Goal: Contribute content: Add original content to the website for others to see

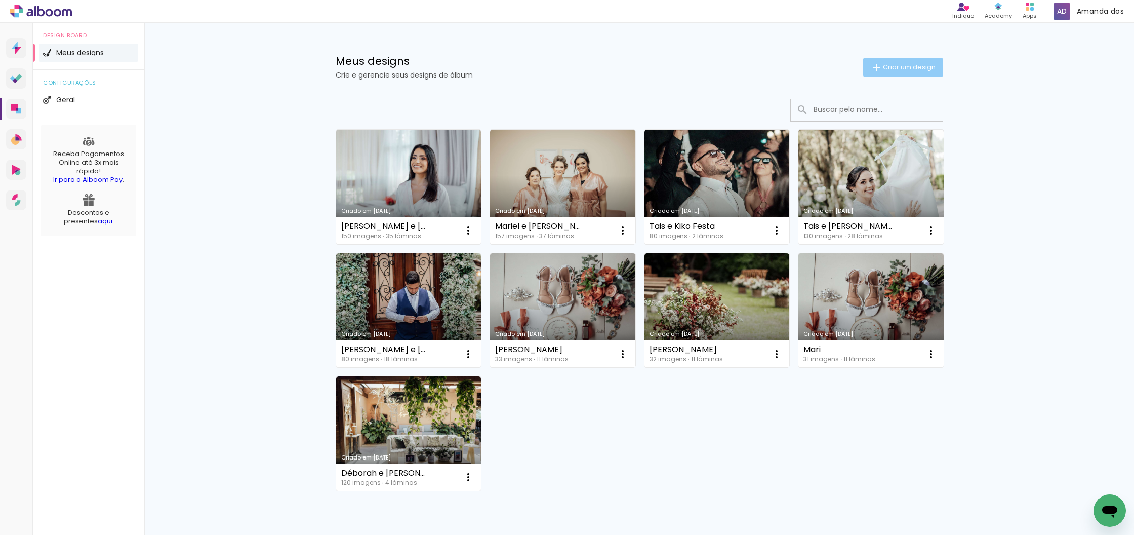
click at [887, 68] on span "Criar um design" at bounding box center [909, 67] width 53 height 7
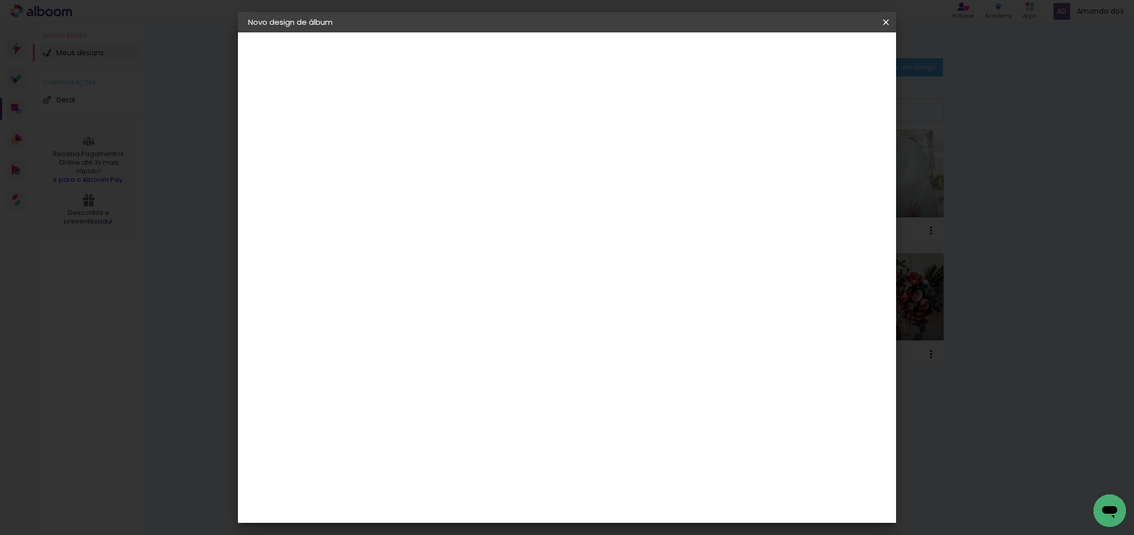
click at [414, 135] on input at bounding box center [414, 136] width 0 height 16
type input "[PERSON_NAME] e [PERSON_NAME]"
type paper-input "[PERSON_NAME] e [PERSON_NAME]"
click at [0, 0] on slot "Avançar" at bounding box center [0, 0] width 0 height 0
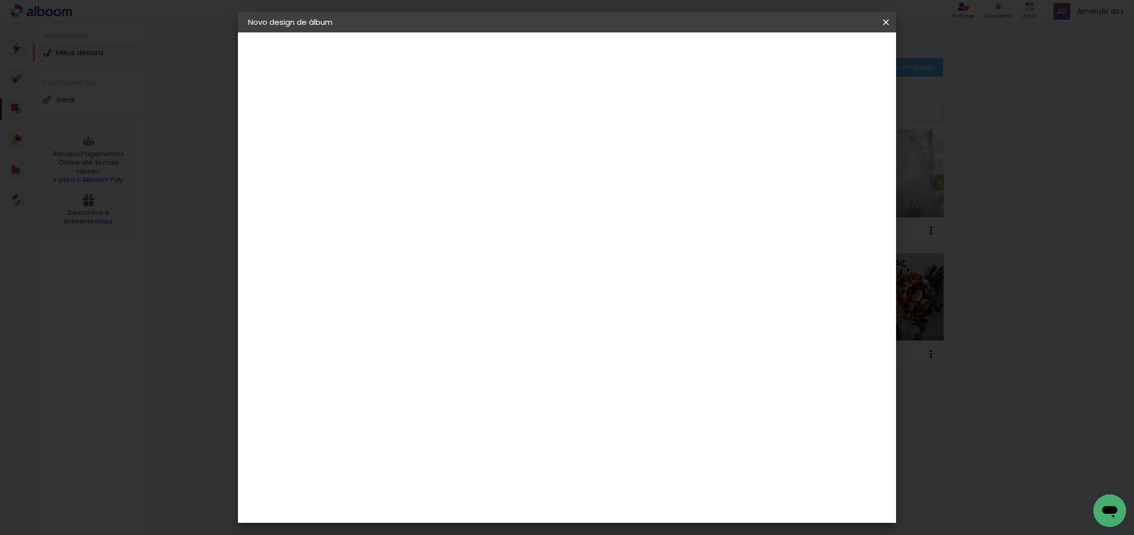
click at [432, 385] on div "Digipix Pro" at bounding box center [419, 393] width 25 height 16
click at [0, 0] on slot "Avançar" at bounding box center [0, 0] width 0 height 0
click at [453, 169] on input "text" at bounding box center [433, 177] width 39 height 16
click at [0, 0] on slot "180° Flat 800" at bounding box center [0, 0] width 0 height 0
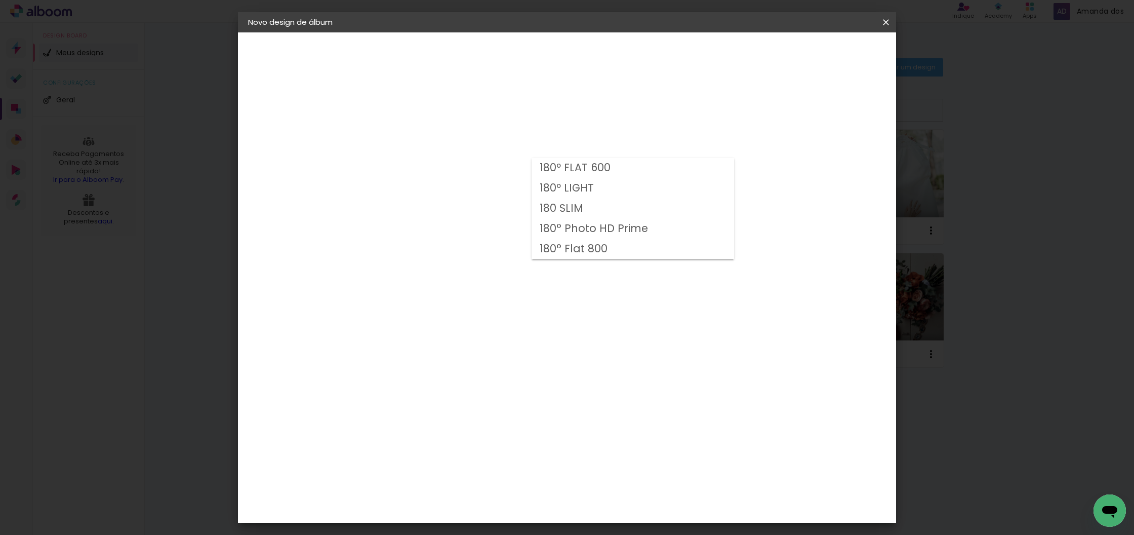
type input "180° Flat 800"
click at [482, 282] on span "42.0 × 29.7" at bounding box center [458, 295] width 47 height 27
click at [0, 0] on slot "Avançar" at bounding box center [0, 0] width 0 height 0
click at [830, 56] on span "Iniciar design" at bounding box center [807, 53] width 46 height 7
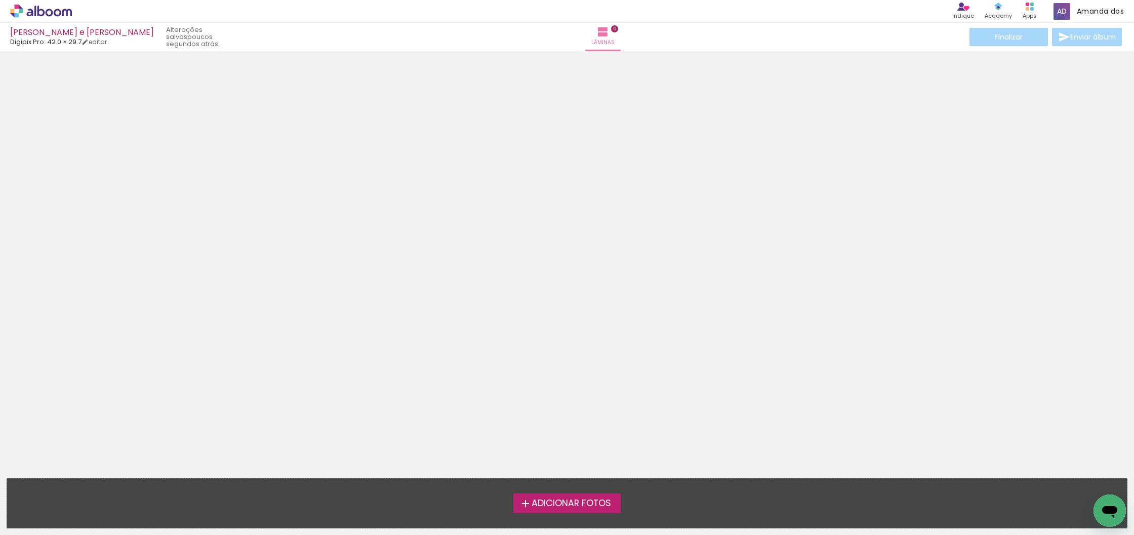
click at [583, 501] on span "Adicionar Fotos" at bounding box center [571, 503] width 79 height 9
click at [0, 0] on input "file" at bounding box center [0, 0] width 0 height 0
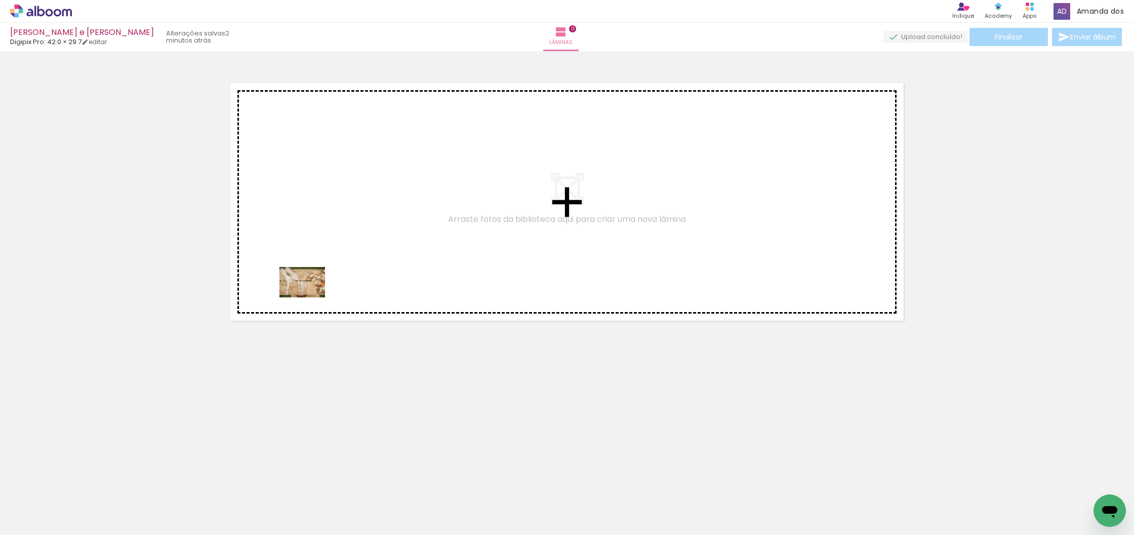
drag, startPoint x: 109, startPoint y: 493, endPoint x: 311, endPoint y: 295, distance: 282.1
click at [311, 295] on quentale-workspace at bounding box center [567, 267] width 1134 height 535
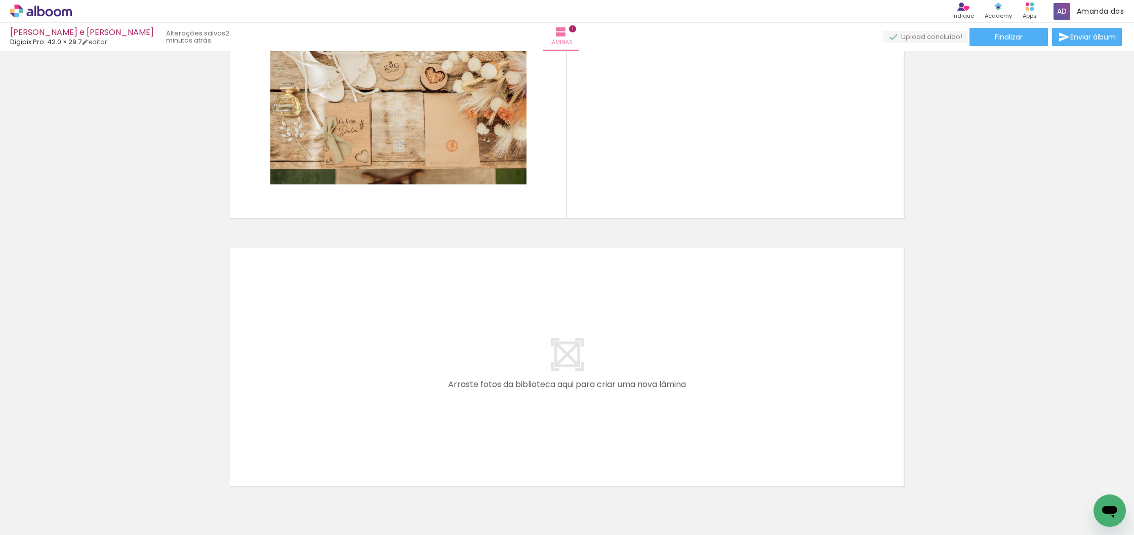
scroll to position [155, 0]
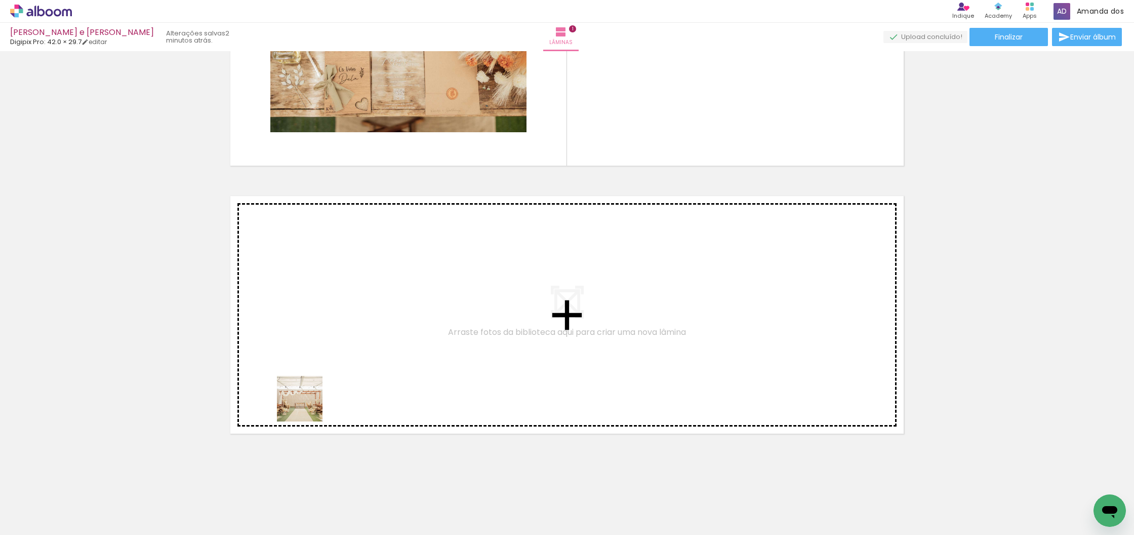
drag, startPoint x: 158, startPoint y: 501, endPoint x: 331, endPoint y: 388, distance: 206.0
click at [331, 388] on quentale-workspace at bounding box center [567, 267] width 1134 height 535
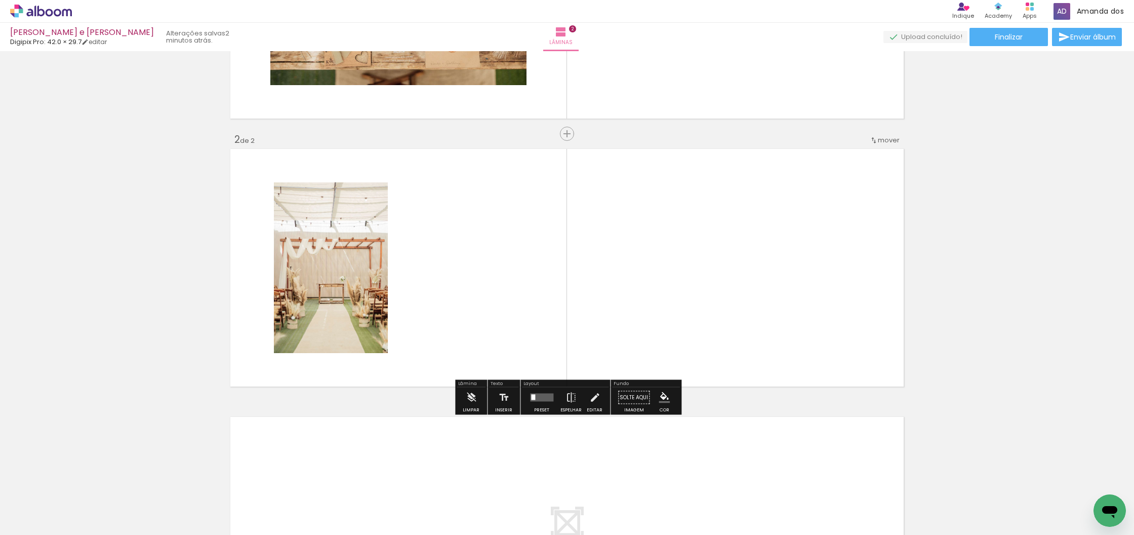
scroll to position [208, 0]
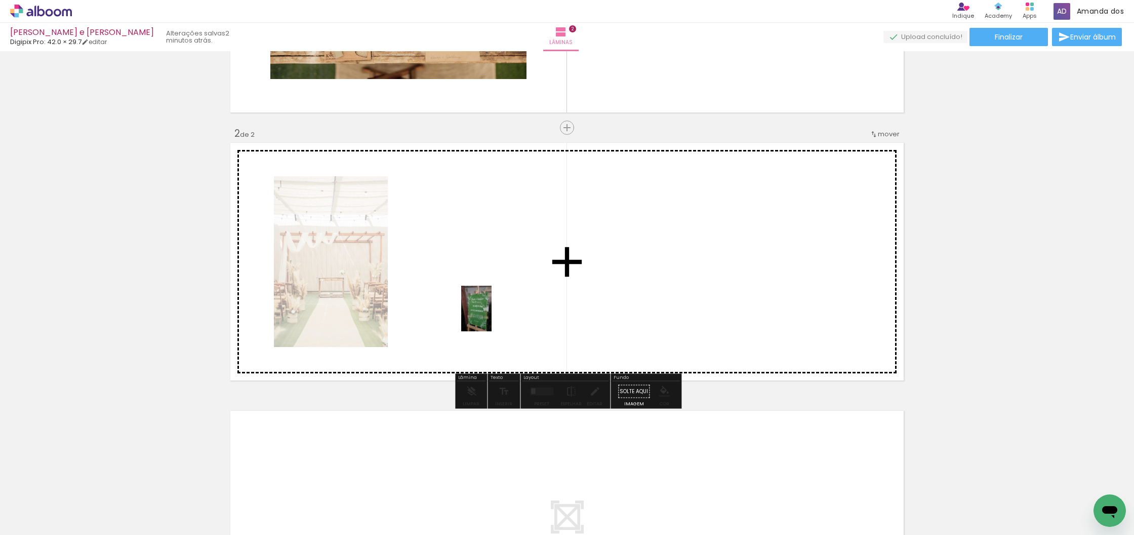
drag, startPoint x: 222, startPoint y: 497, endPoint x: 502, endPoint y: 304, distance: 340.3
click at [502, 304] on quentale-workspace at bounding box center [567, 267] width 1134 height 535
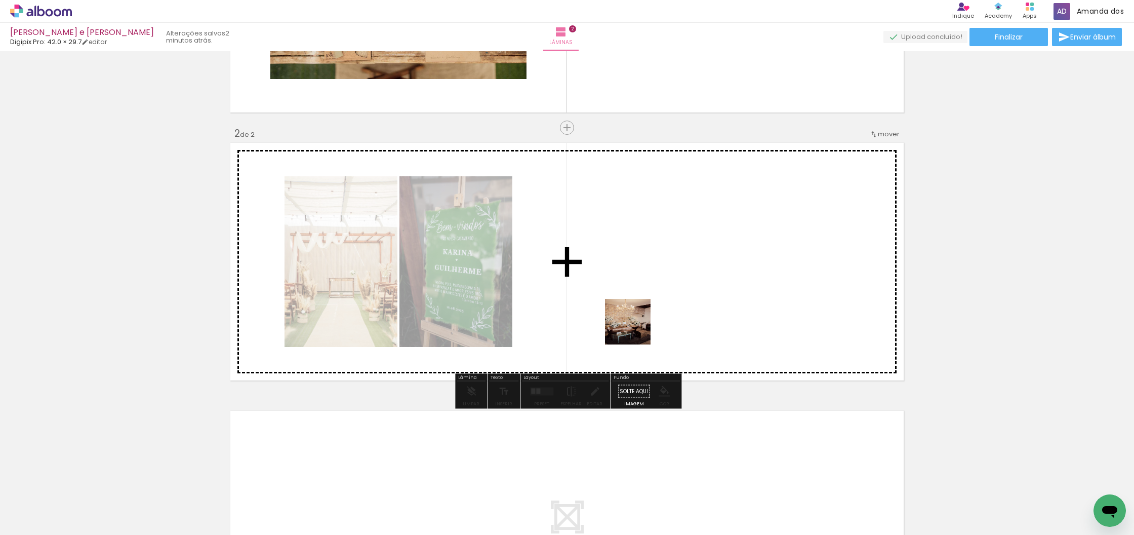
drag, startPoint x: 271, startPoint y: 501, endPoint x: 675, endPoint y: 298, distance: 452.2
click at [675, 298] on quentale-workspace at bounding box center [567, 267] width 1134 height 535
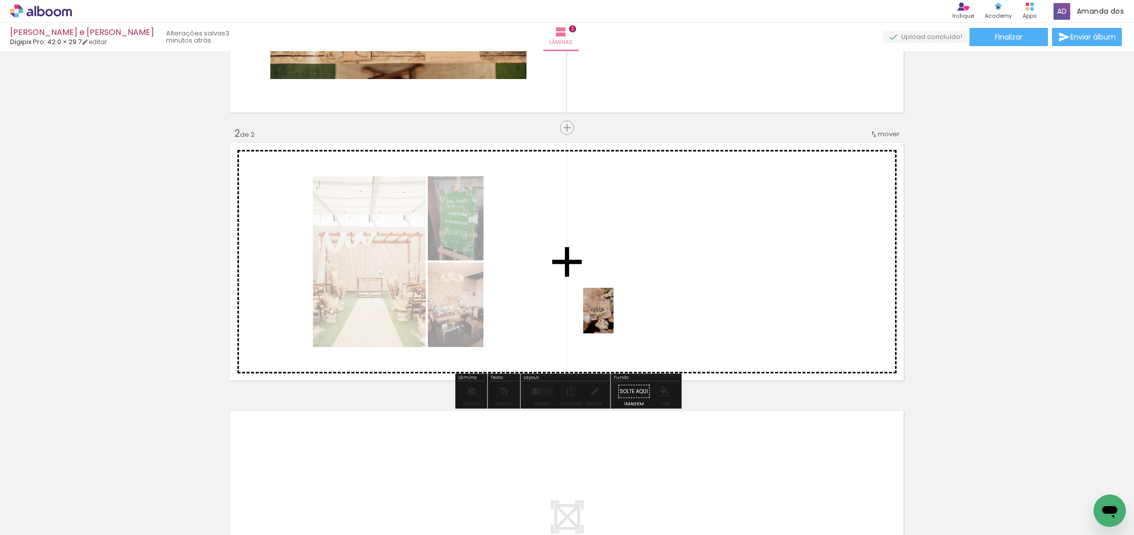
drag, startPoint x: 335, startPoint y: 506, endPoint x: 614, endPoint y: 318, distance: 335.9
click at [614, 318] on quentale-workspace at bounding box center [567, 267] width 1134 height 535
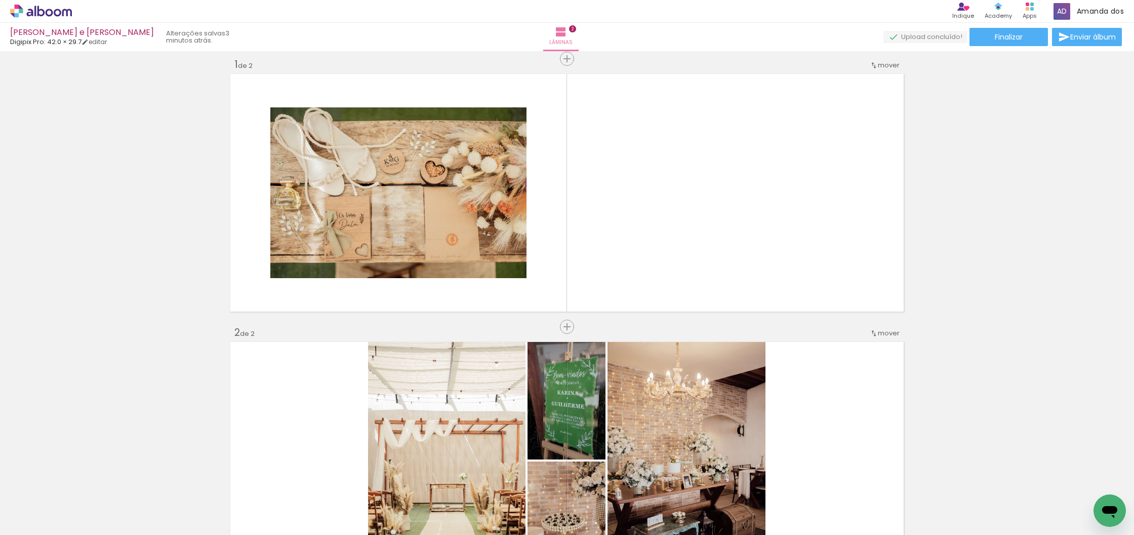
scroll to position [0, 0]
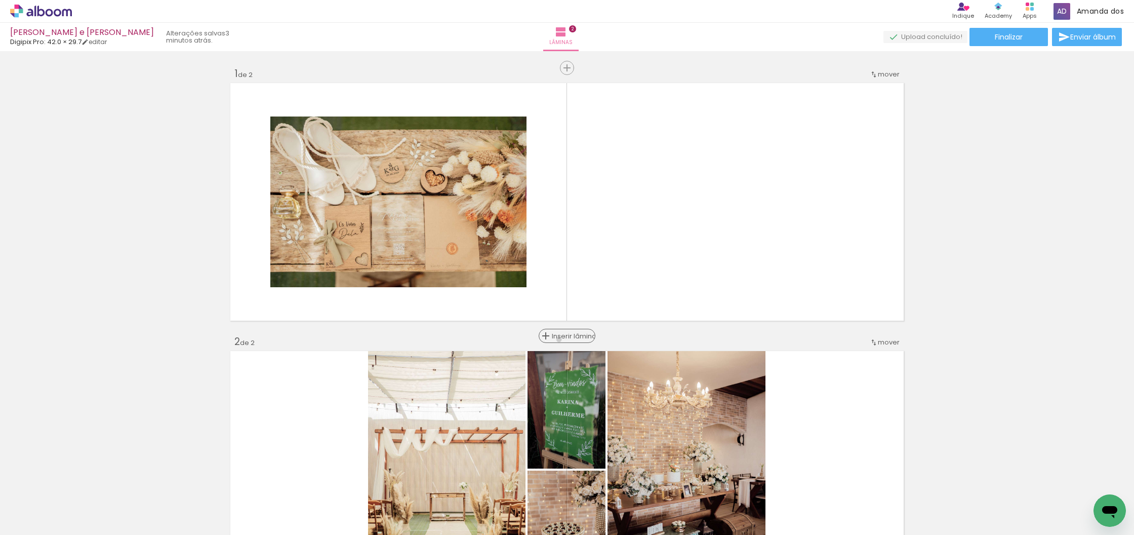
click at [571, 339] on span "Inserir lâmina" at bounding box center [571, 336] width 39 height 7
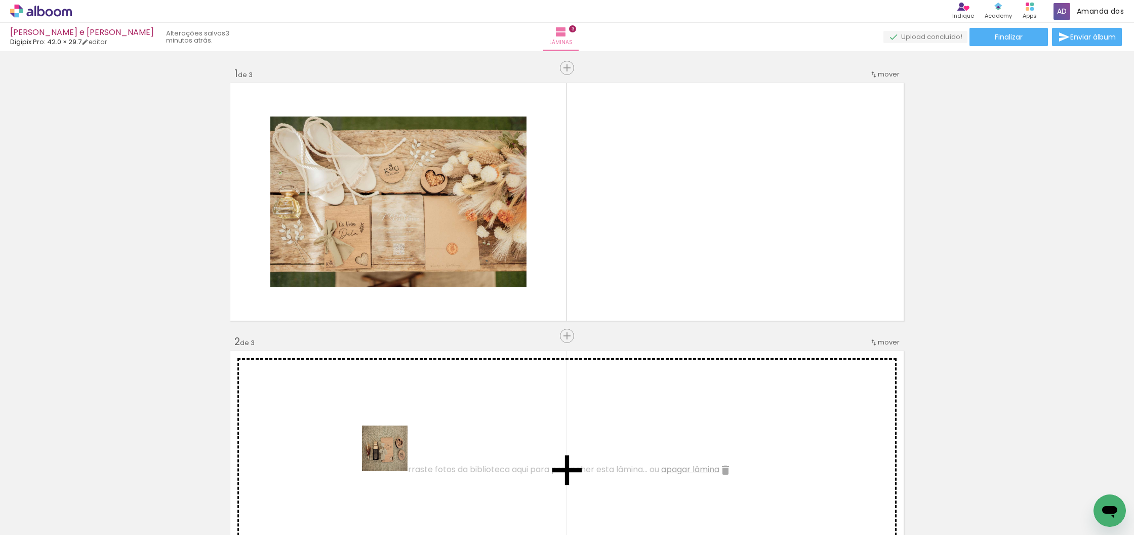
drag, startPoint x: 393, startPoint y: 496, endPoint x: 394, endPoint y: 421, distance: 75.4
click at [394, 421] on quentale-workspace at bounding box center [567, 267] width 1134 height 535
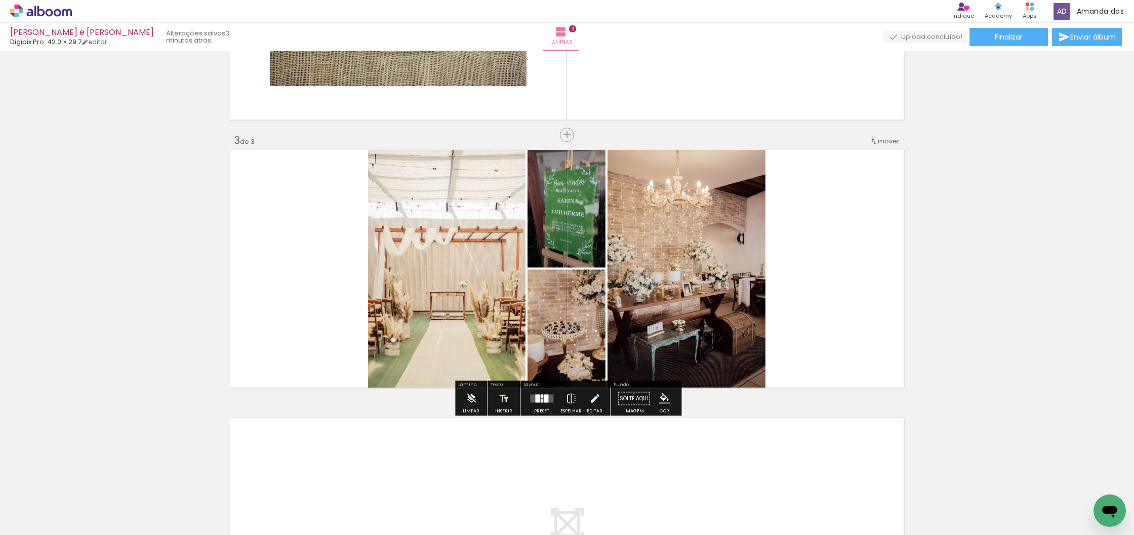
scroll to position [479, 0]
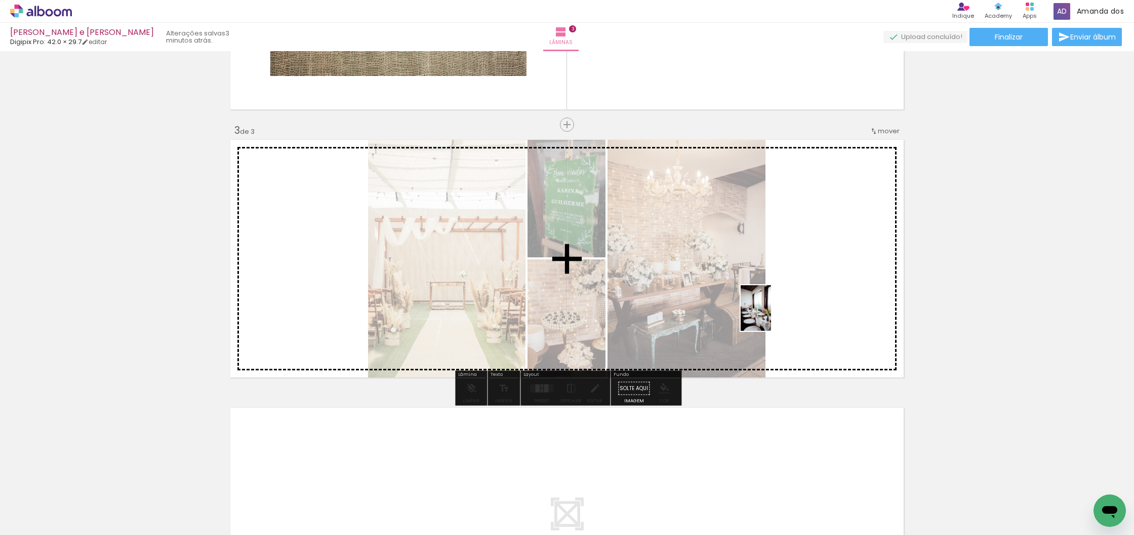
drag, startPoint x: 447, startPoint y: 496, endPoint x: 790, endPoint y: 306, distance: 392.0
click at [789, 304] on quentale-workspace at bounding box center [567, 267] width 1134 height 535
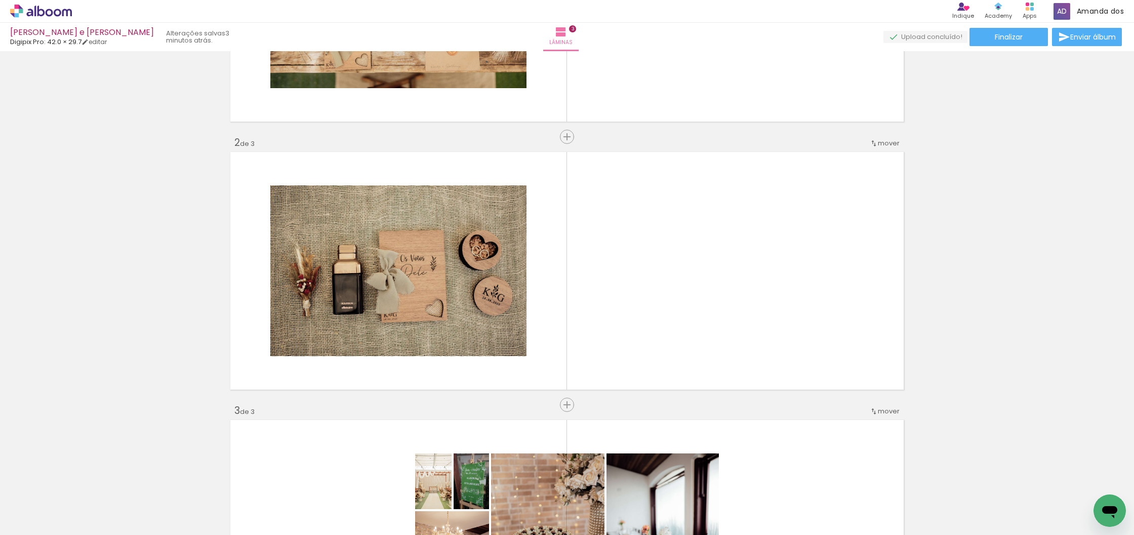
scroll to position [128, 0]
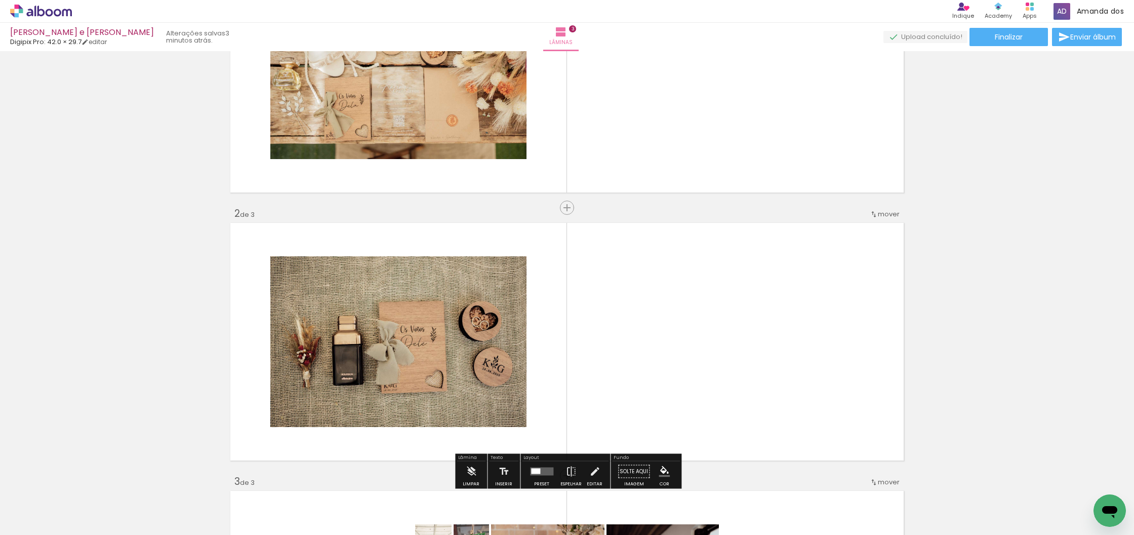
drag, startPoint x: 499, startPoint y: 496, endPoint x: 638, endPoint y: 378, distance: 182.1
click at [641, 365] on quentale-workspace at bounding box center [567, 267] width 1134 height 535
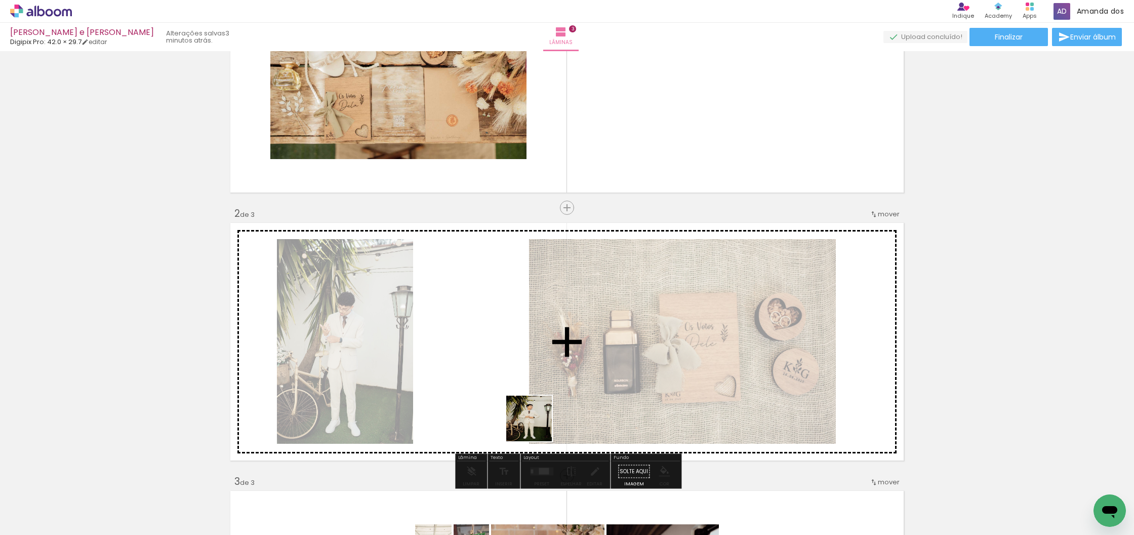
drag, startPoint x: 549, startPoint y: 448, endPoint x: 519, endPoint y: 403, distance: 53.8
click at [520, 406] on quentale-workspace at bounding box center [567, 267] width 1134 height 535
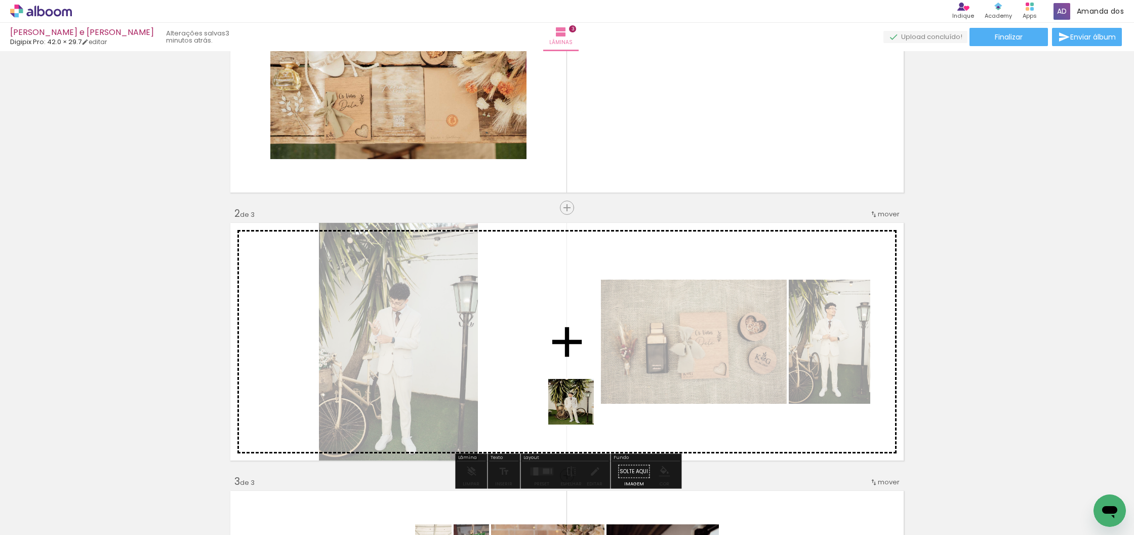
drag, startPoint x: 609, startPoint y: 492, endPoint x: 571, endPoint y: 400, distance: 99.2
click at [575, 403] on quentale-workspace at bounding box center [567, 267] width 1134 height 535
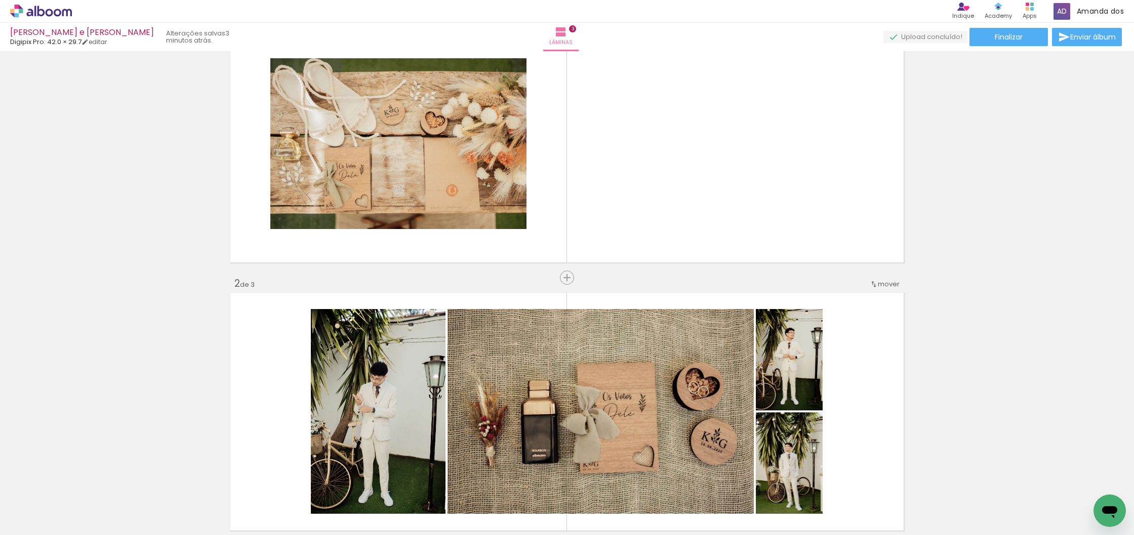
scroll to position [0, 0]
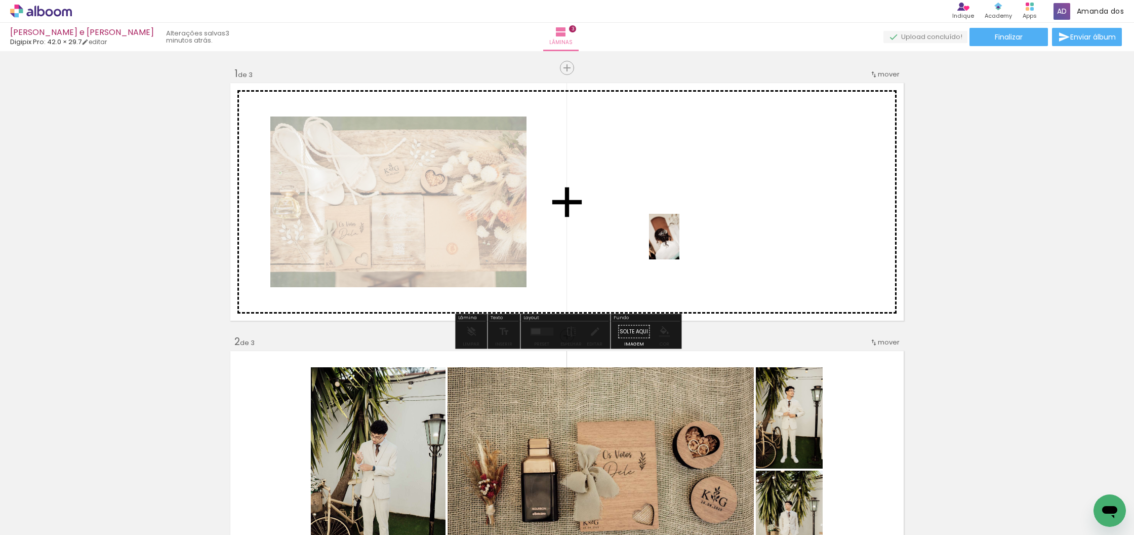
drag, startPoint x: 667, startPoint y: 500, endPoint x: 679, endPoint y: 244, distance: 256.0
click at [679, 244] on quentale-workspace at bounding box center [567, 267] width 1134 height 535
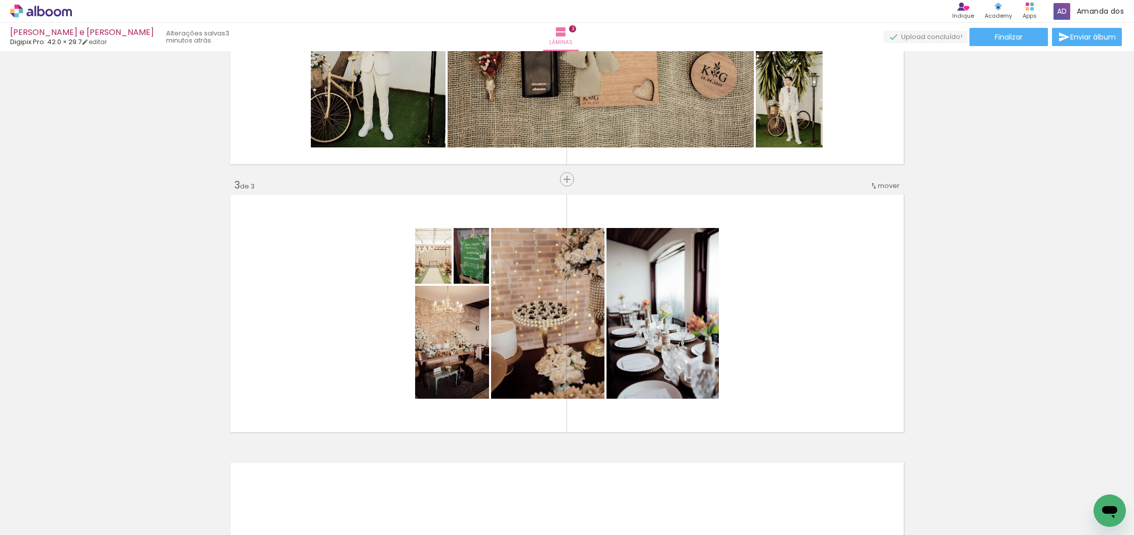
scroll to position [391, 0]
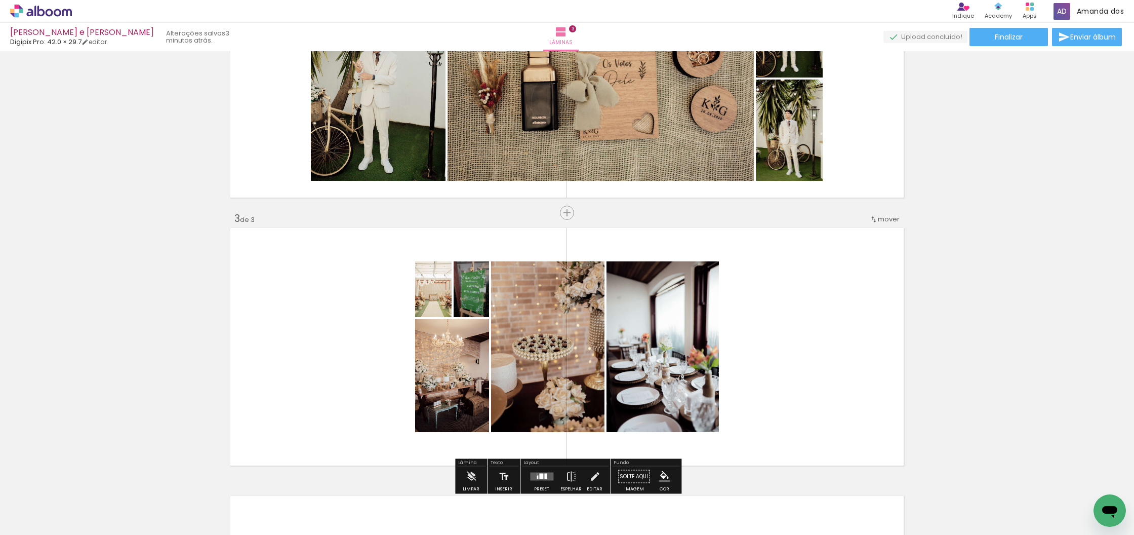
drag, startPoint x: 720, startPoint y: 503, endPoint x: 764, endPoint y: 390, distance: 121.2
click at [764, 390] on quentale-workspace at bounding box center [567, 267] width 1134 height 535
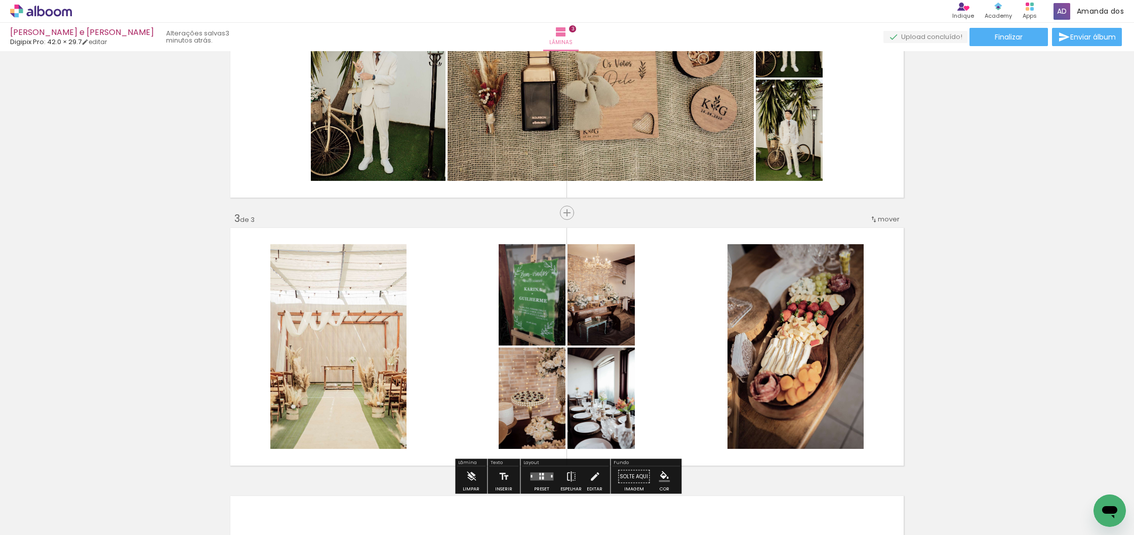
drag, startPoint x: 791, startPoint y: 505, endPoint x: 762, endPoint y: 401, distance: 107.7
click at [761, 400] on quentale-workspace at bounding box center [567, 267] width 1134 height 535
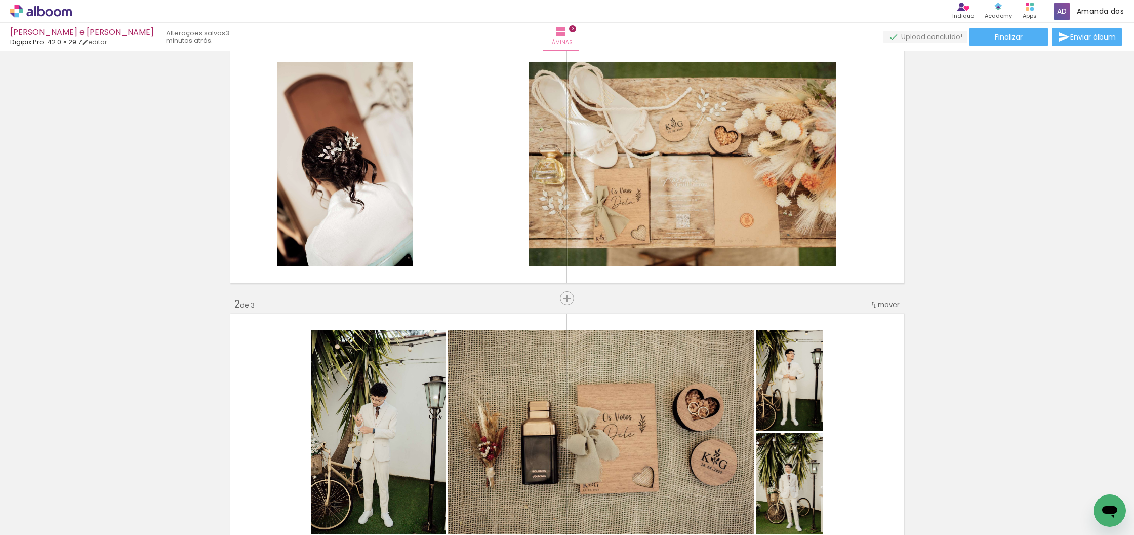
scroll to position [0, 0]
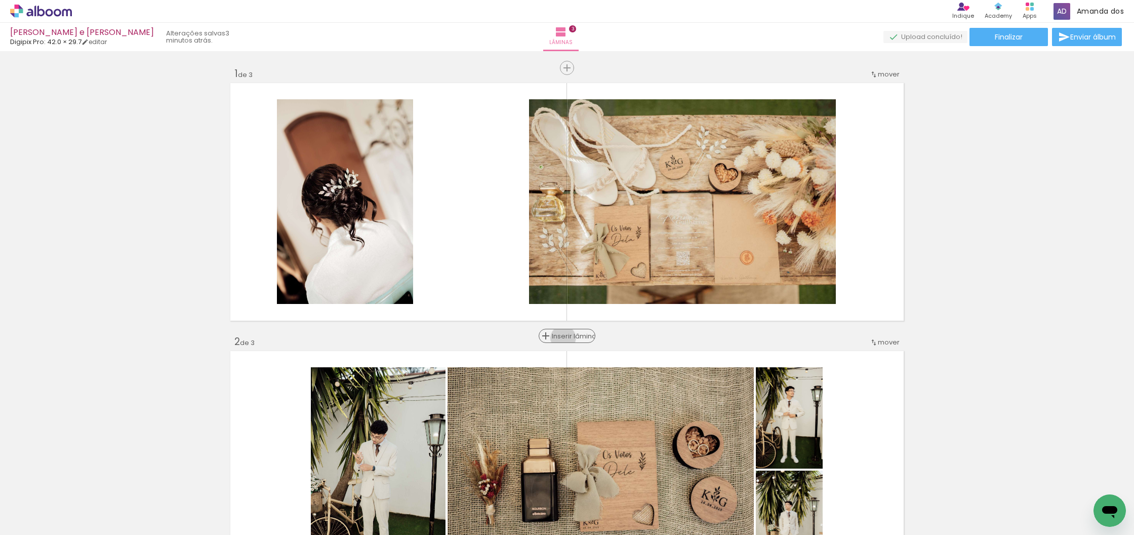
click at [571, 338] on span "Inserir lâmina" at bounding box center [571, 336] width 39 height 7
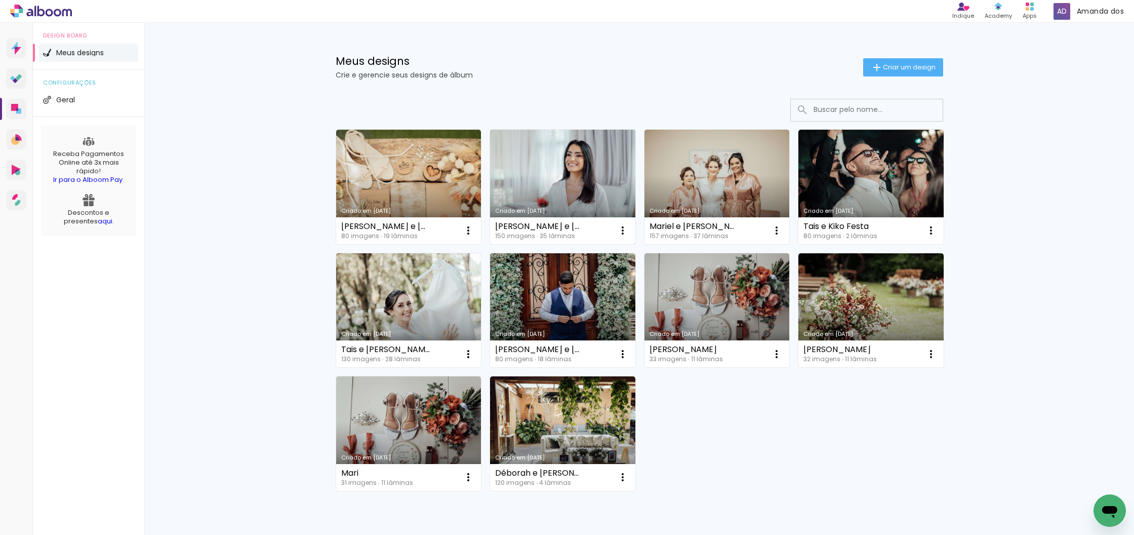
click at [526, 141] on link "Criado em [DATE]" at bounding box center [562, 187] width 145 height 114
